Goal: Task Accomplishment & Management: Complete application form

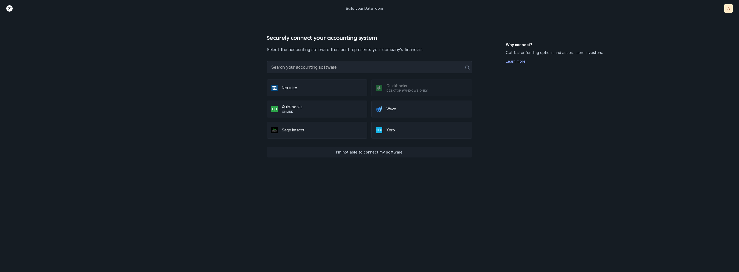
click at [367, 151] on p "I’m not able to connect my software" at bounding box center [369, 152] width 66 height 6
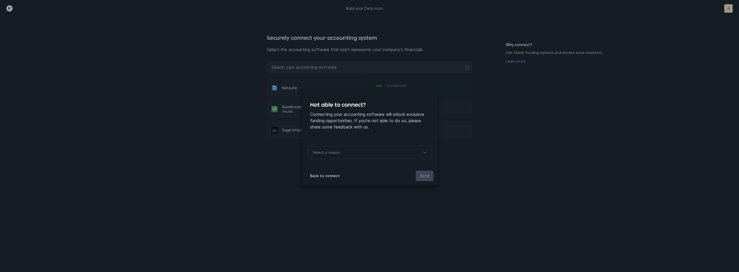
click at [360, 155] on div "Select a reason" at bounding box center [369, 152] width 123 height 13
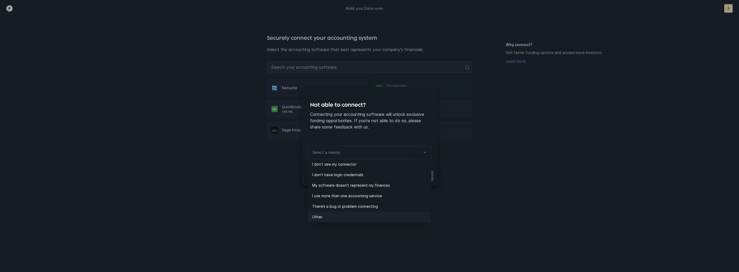
drag, startPoint x: 330, startPoint y: 210, endPoint x: 326, endPoint y: 213, distance: 4.9
click at [326, 213] on ul "I don’t see my connector I don't have login credentials My software doesn’t rep…" at bounding box center [369, 190] width 123 height 63
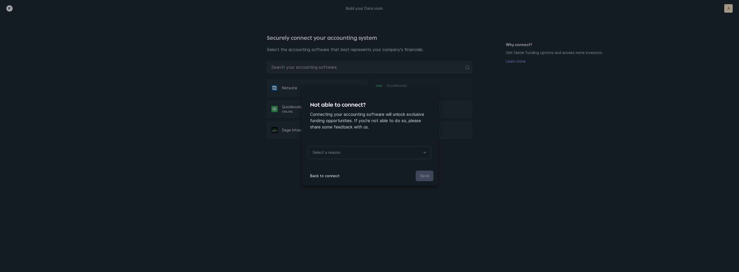
click at [336, 153] on p "Select a reason" at bounding box center [326, 152] width 28 height 6
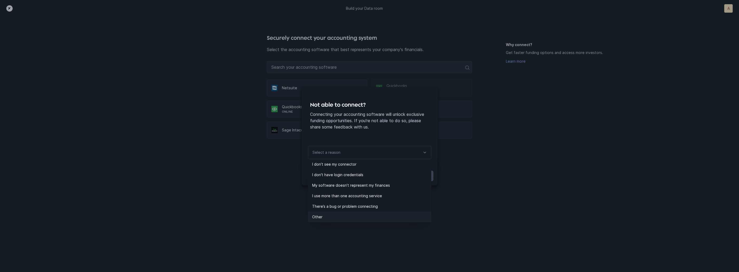
click at [317, 214] on p "Other" at bounding box center [371, 217] width 119 height 6
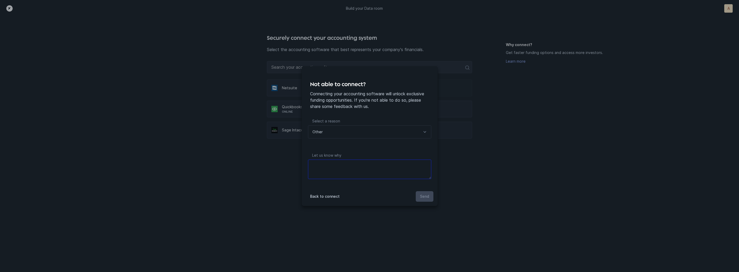
click at [342, 162] on textarea at bounding box center [369, 169] width 123 height 19
type textarea "files"
click at [422, 200] on button "Send" at bounding box center [425, 196] width 18 height 11
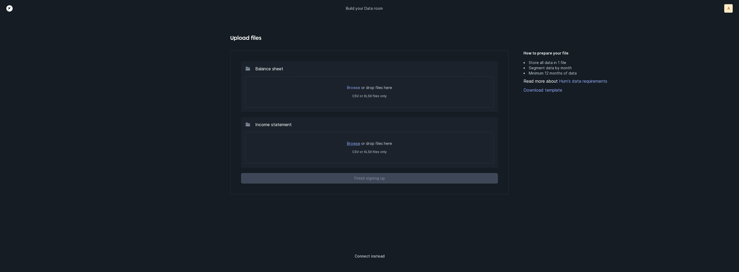
click at [354, 142] on link "Browse" at bounding box center [353, 143] width 13 height 4
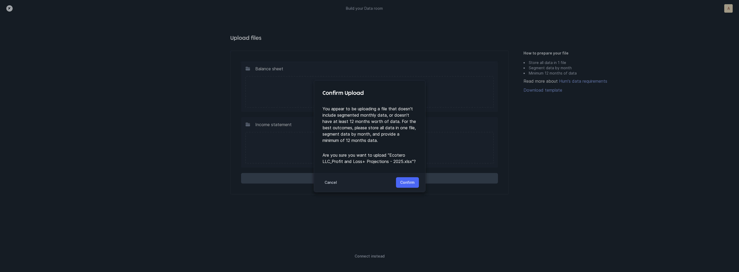
click at [409, 181] on p "Confirm" at bounding box center [407, 182] width 14 height 6
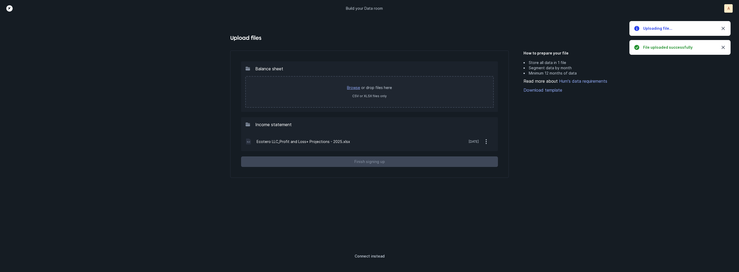
click at [358, 87] on link "Browse" at bounding box center [353, 87] width 13 height 4
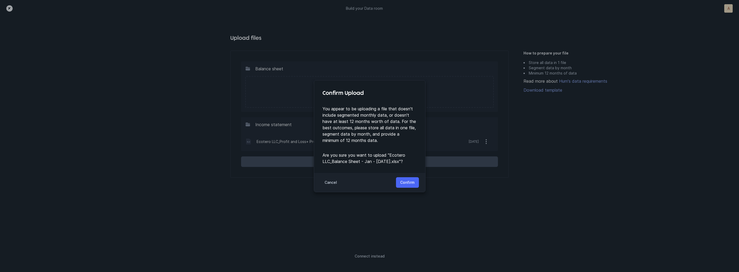
click at [407, 183] on p "Confirm" at bounding box center [407, 182] width 14 height 6
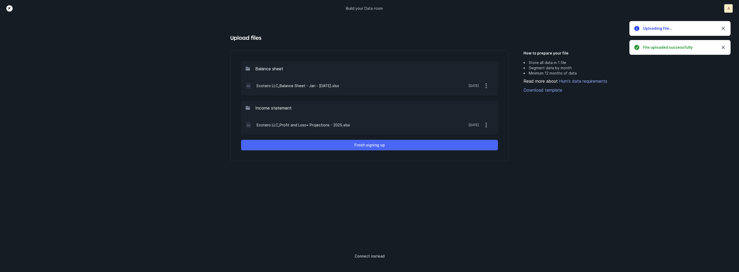
click at [391, 148] on button "Finish signing up" at bounding box center [369, 145] width 257 height 11
